Goal: Task Accomplishment & Management: Use online tool/utility

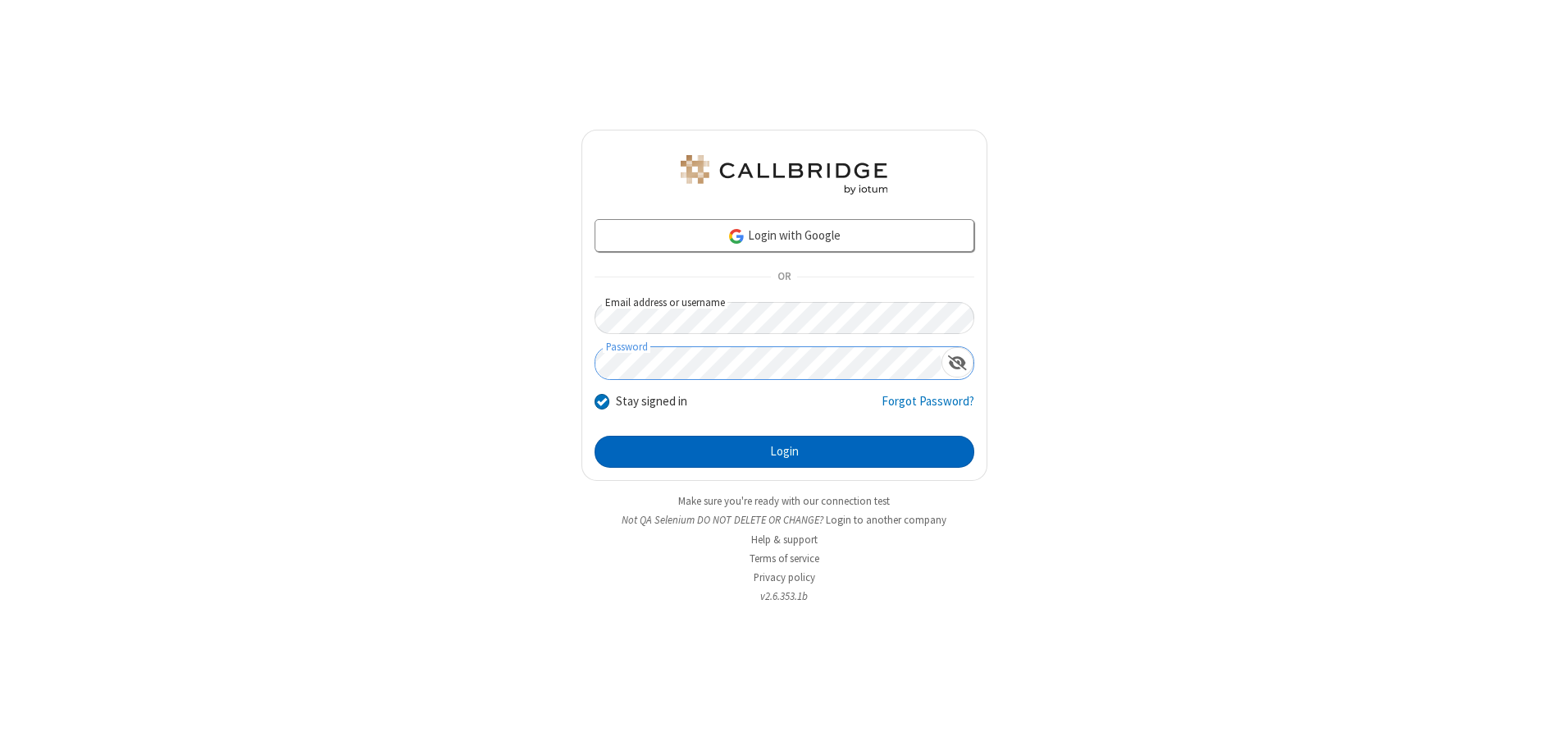
click at [784, 452] on button "Login" at bounding box center [784, 453] width 380 height 33
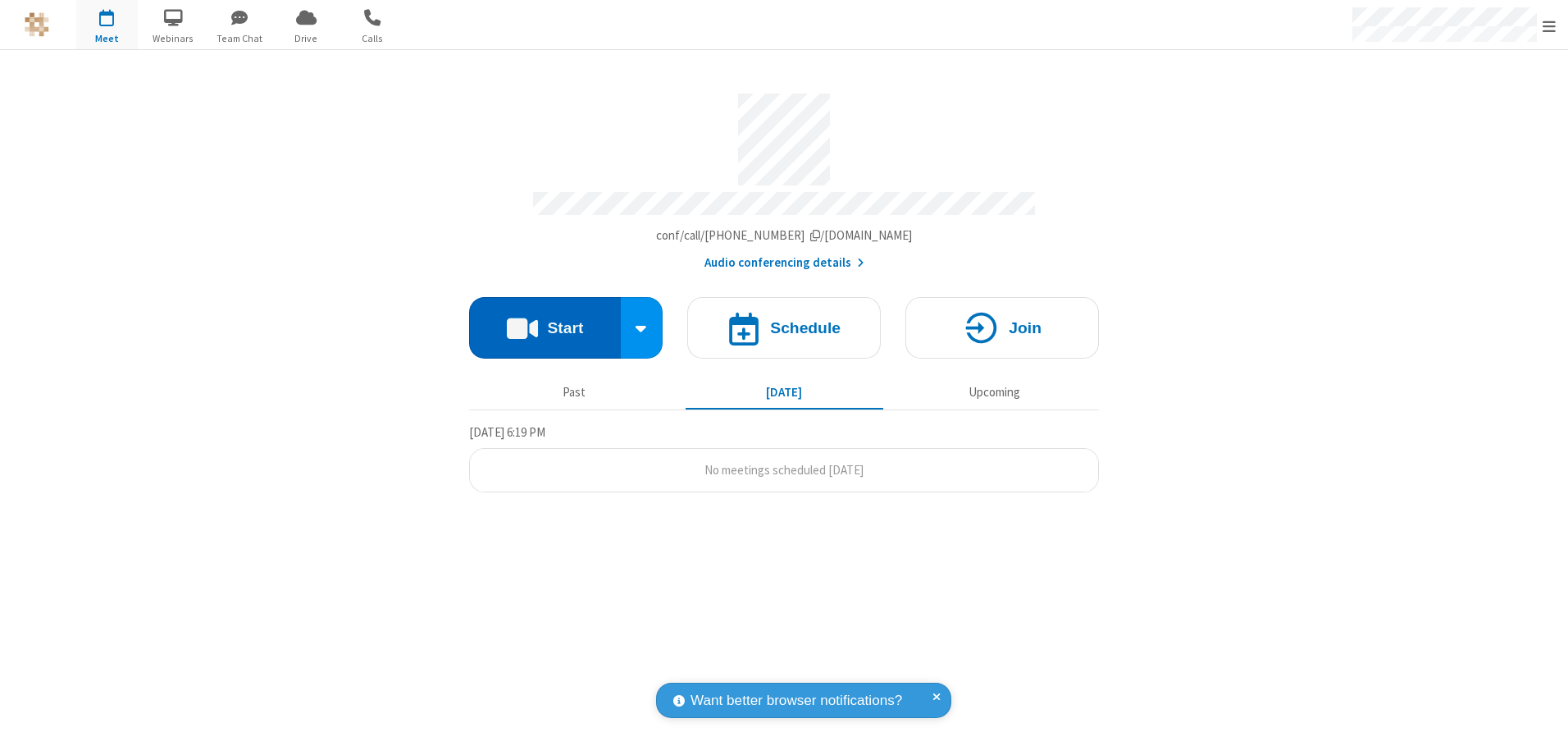
click at [544, 322] on button "Start" at bounding box center [544, 327] width 152 height 62
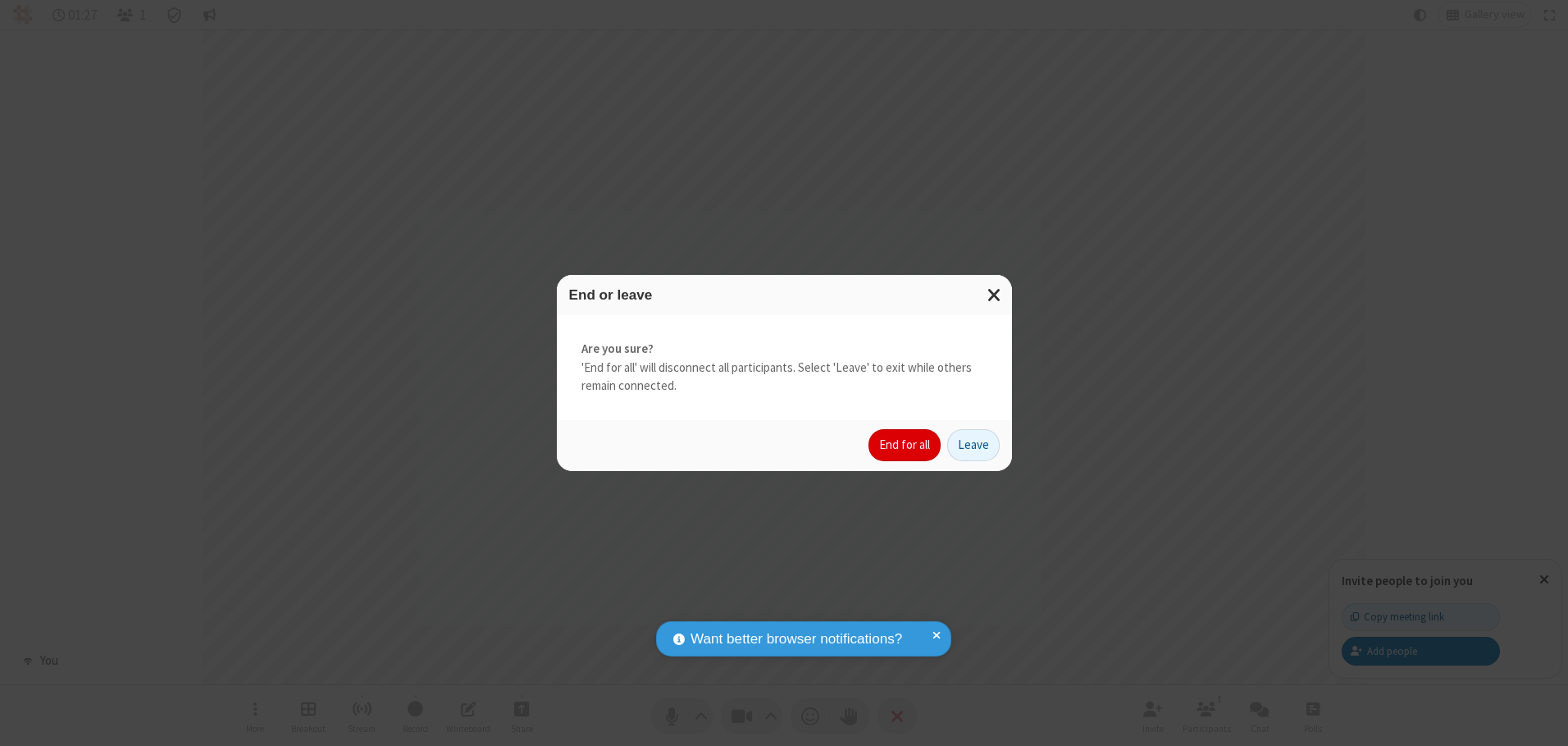
click at [906, 444] on button "End for all" at bounding box center [905, 445] width 72 height 33
